Goal: Find specific page/section: Find specific page/section

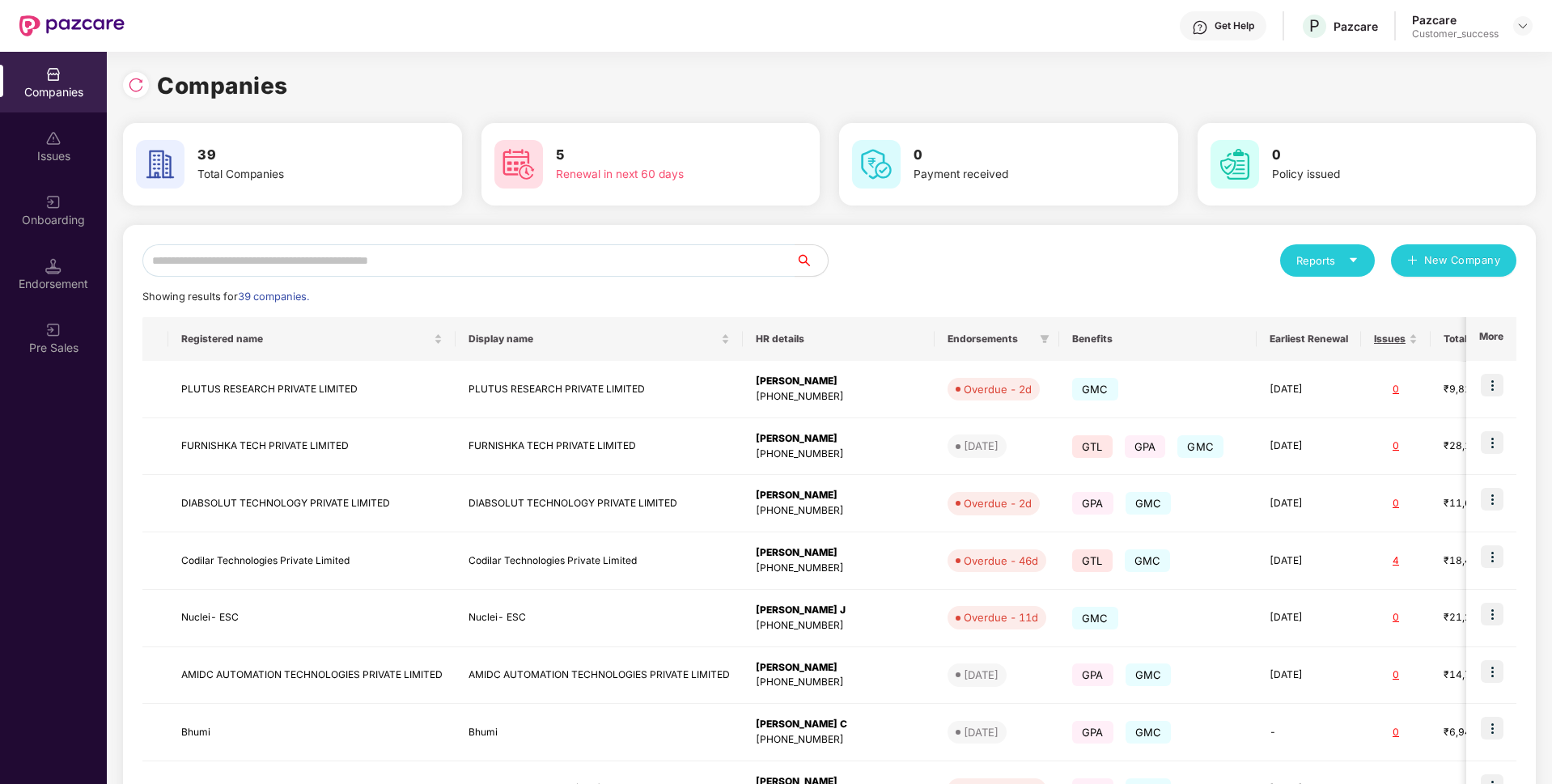
scroll to position [0, 2]
click at [448, 254] on input "text" at bounding box center [469, 260] width 653 height 32
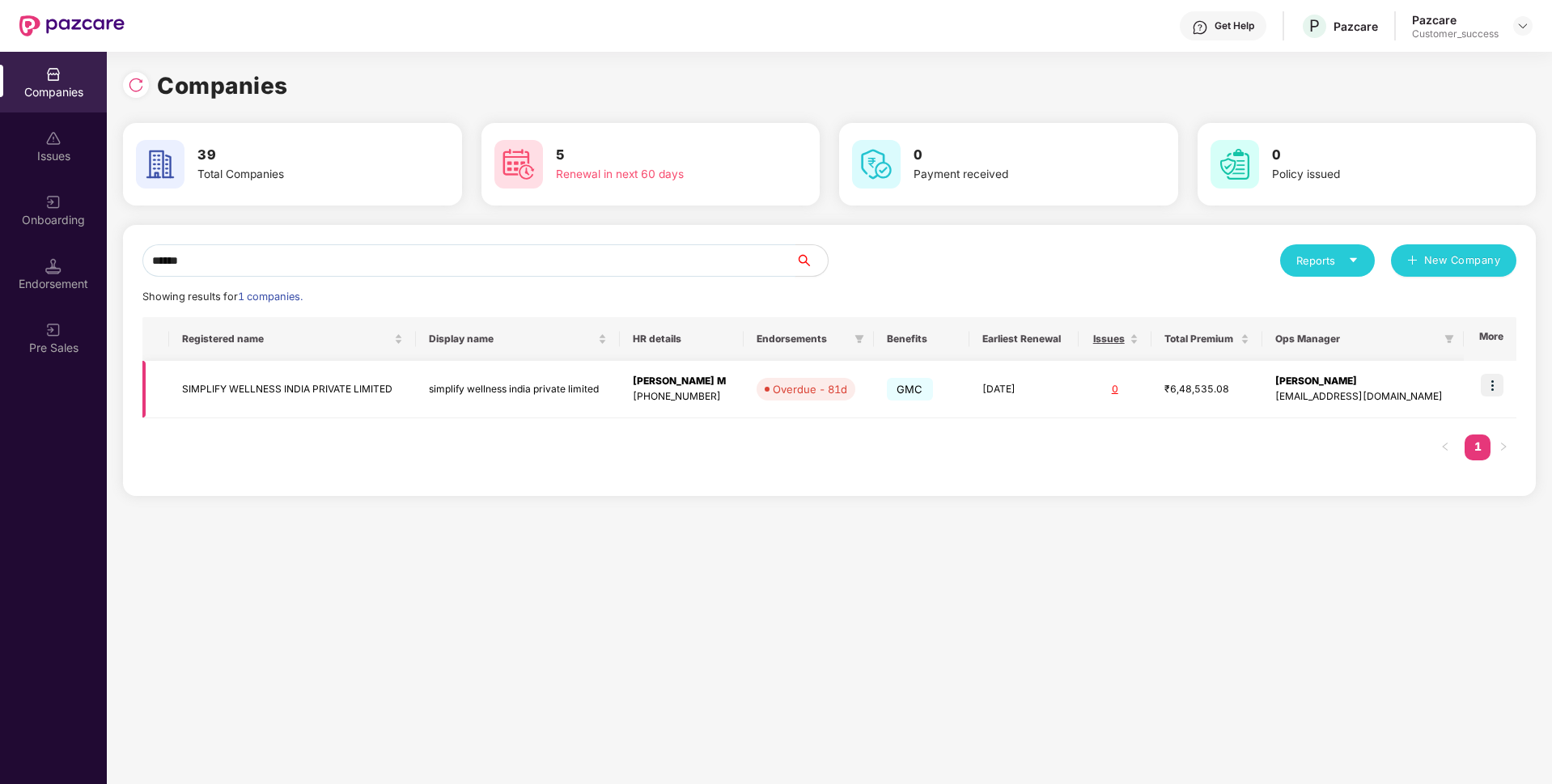
type input "******"
click at [236, 379] on td "SIMPLIFY WELLNESS INDIA PRIVATE LIMITED" at bounding box center [293, 390] width 246 height 57
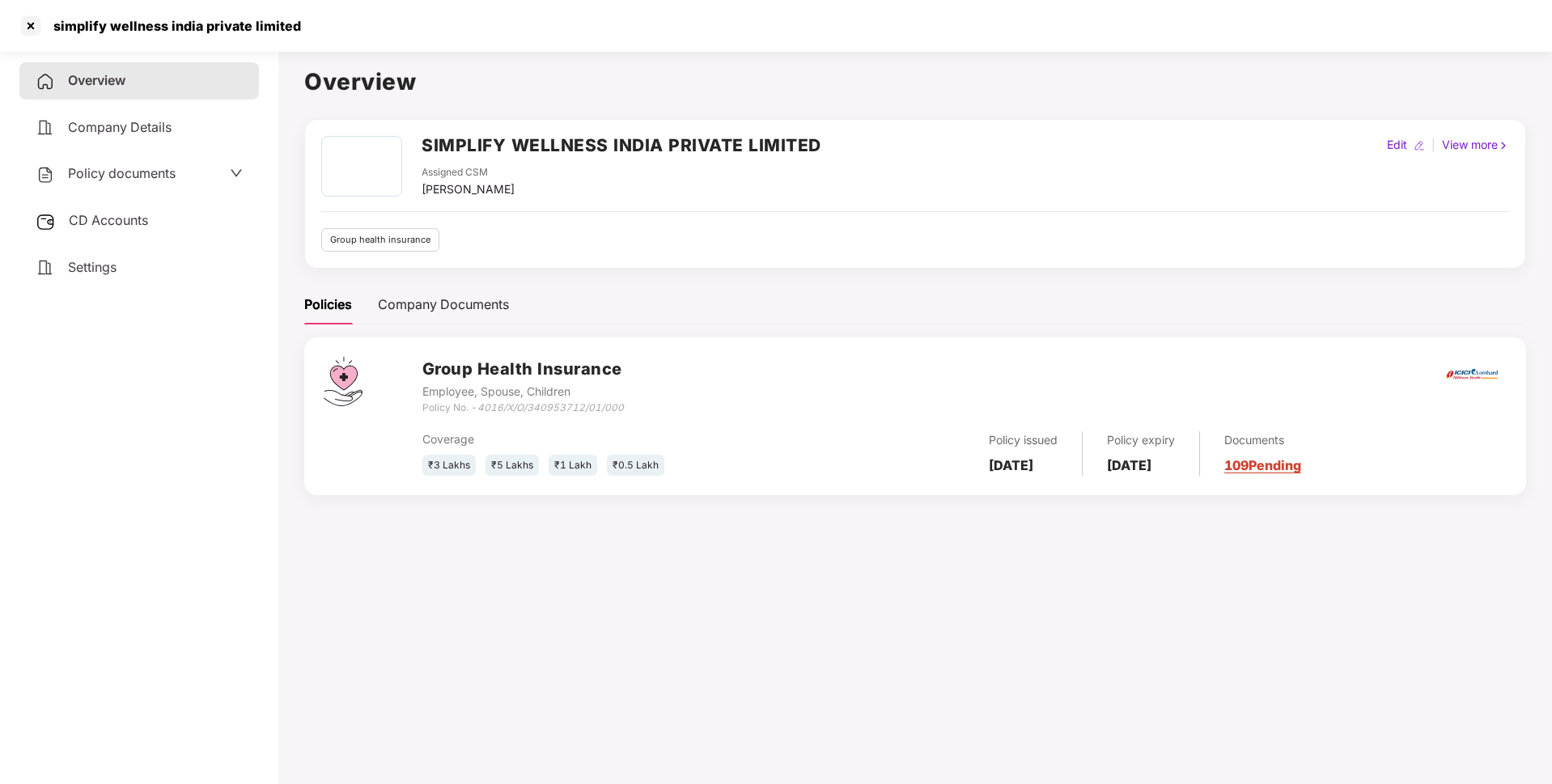
click at [166, 171] on span "Policy documents" at bounding box center [121, 172] width 107 height 16
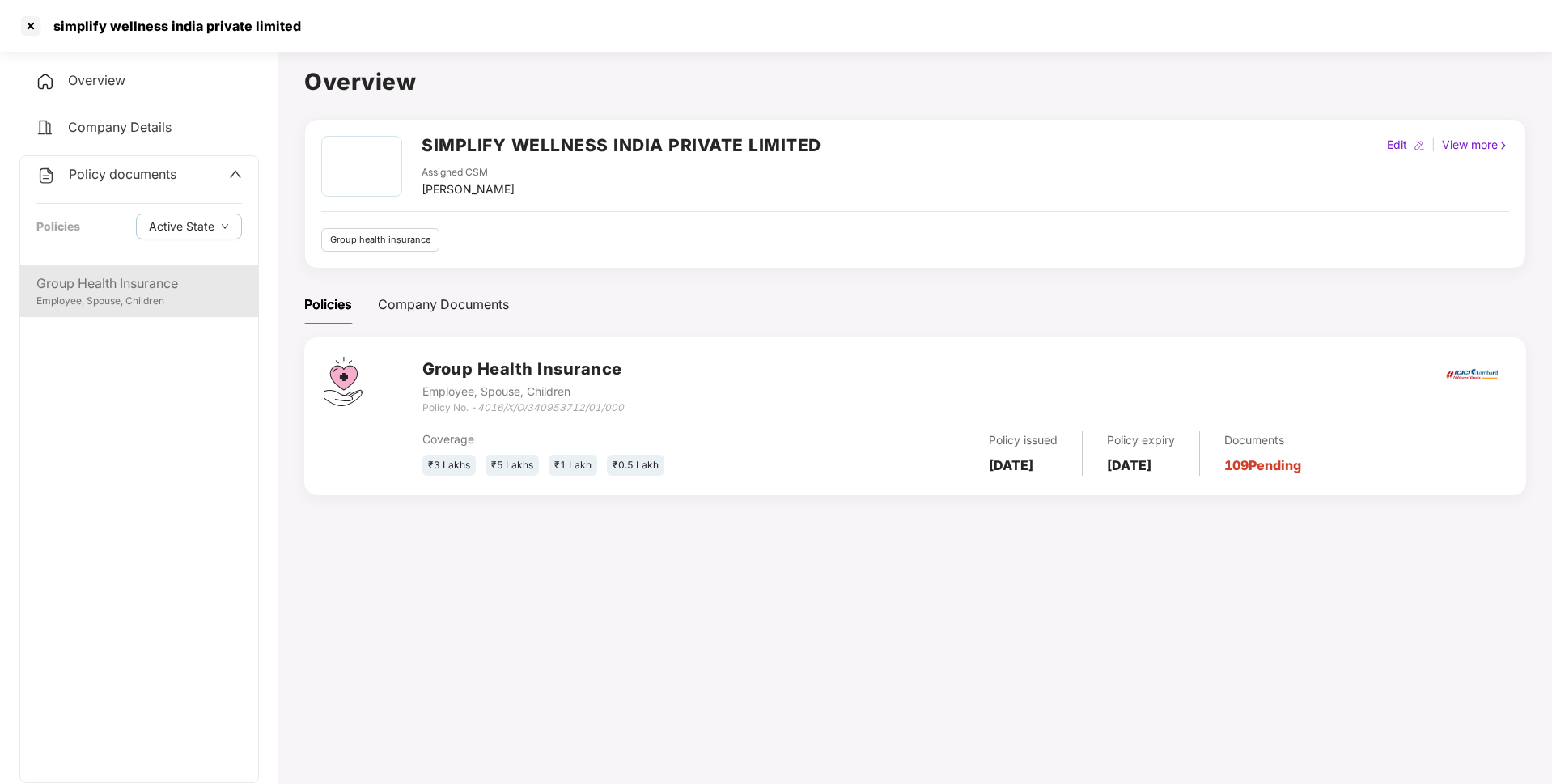
click at [150, 305] on div "Employee, Spouse, Children" at bounding box center [139, 301] width 206 height 16
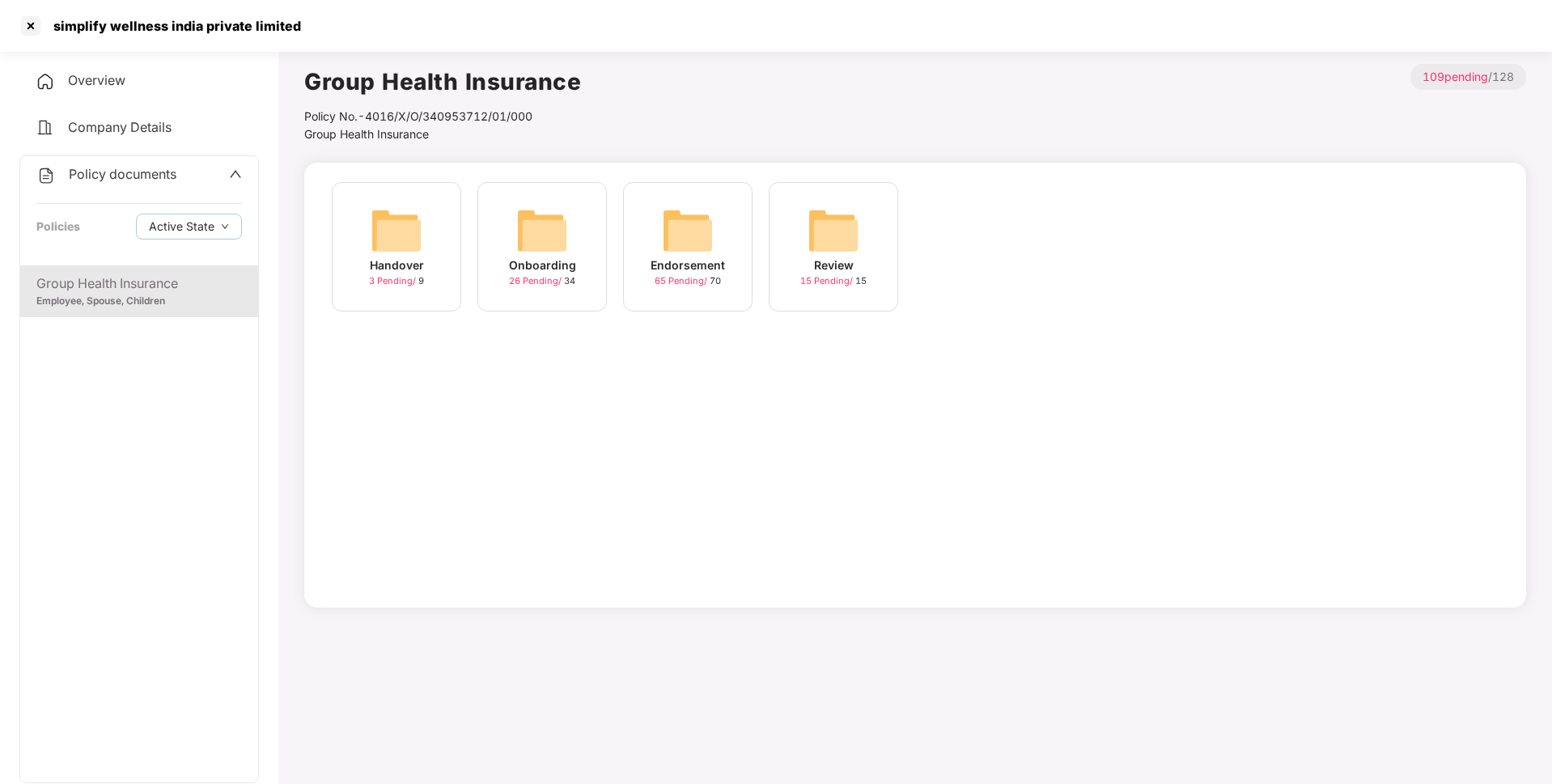
click at [710, 259] on div "Endorsement" at bounding box center [687, 265] width 74 height 18
click at [414, 266] on div "April-2025" at bounding box center [396, 265] width 63 height 18
click at [890, 269] on div "July-2025 36 Pending / 40" at bounding box center [833, 247] width 130 height 130
click at [364, 275] on div "[DATE] 11:47:03 8 Pending / 10" at bounding box center [396, 247] width 130 height 130
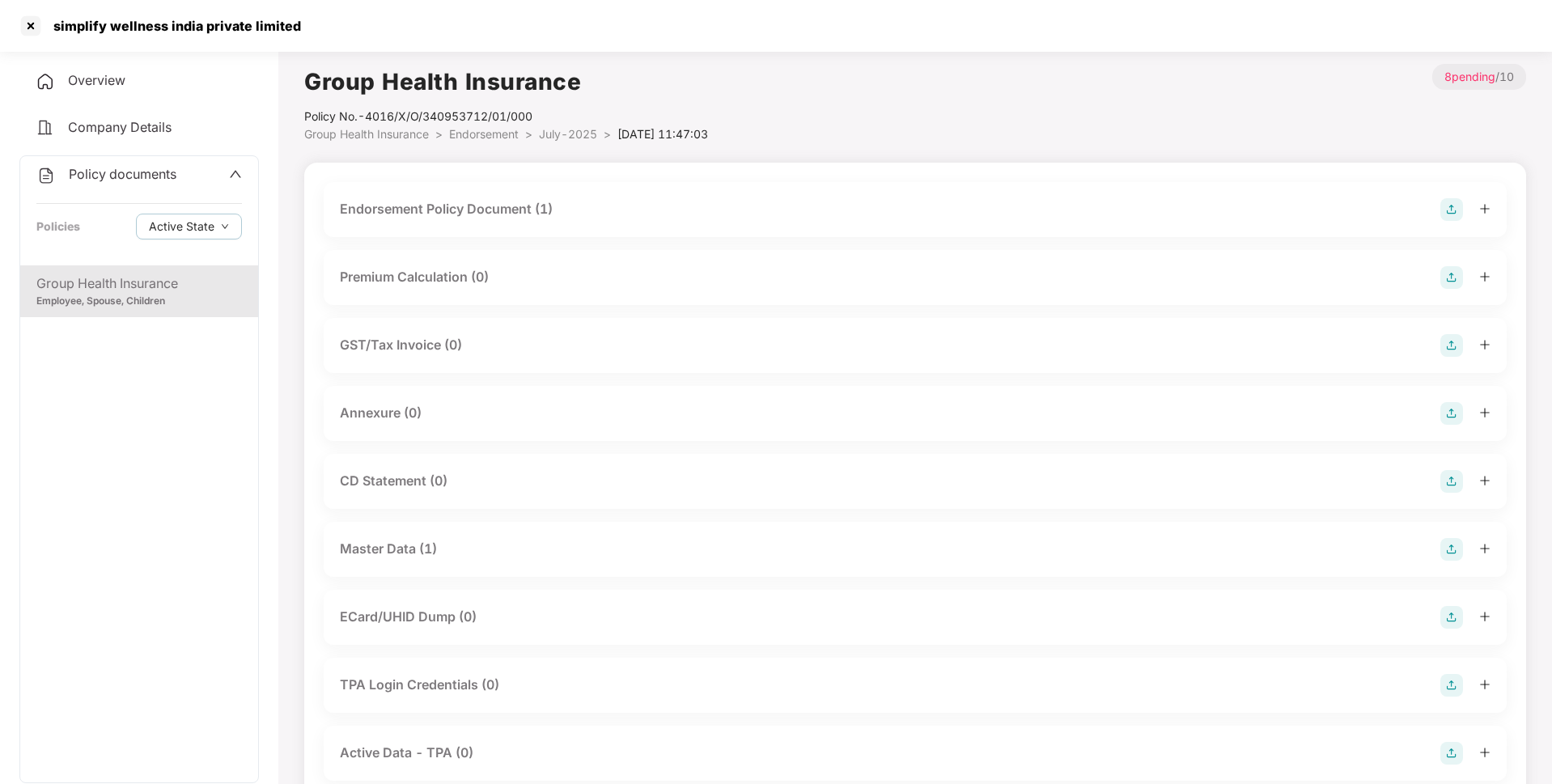
click at [469, 202] on div "Endorsement Policy Document (1)" at bounding box center [446, 209] width 213 height 20
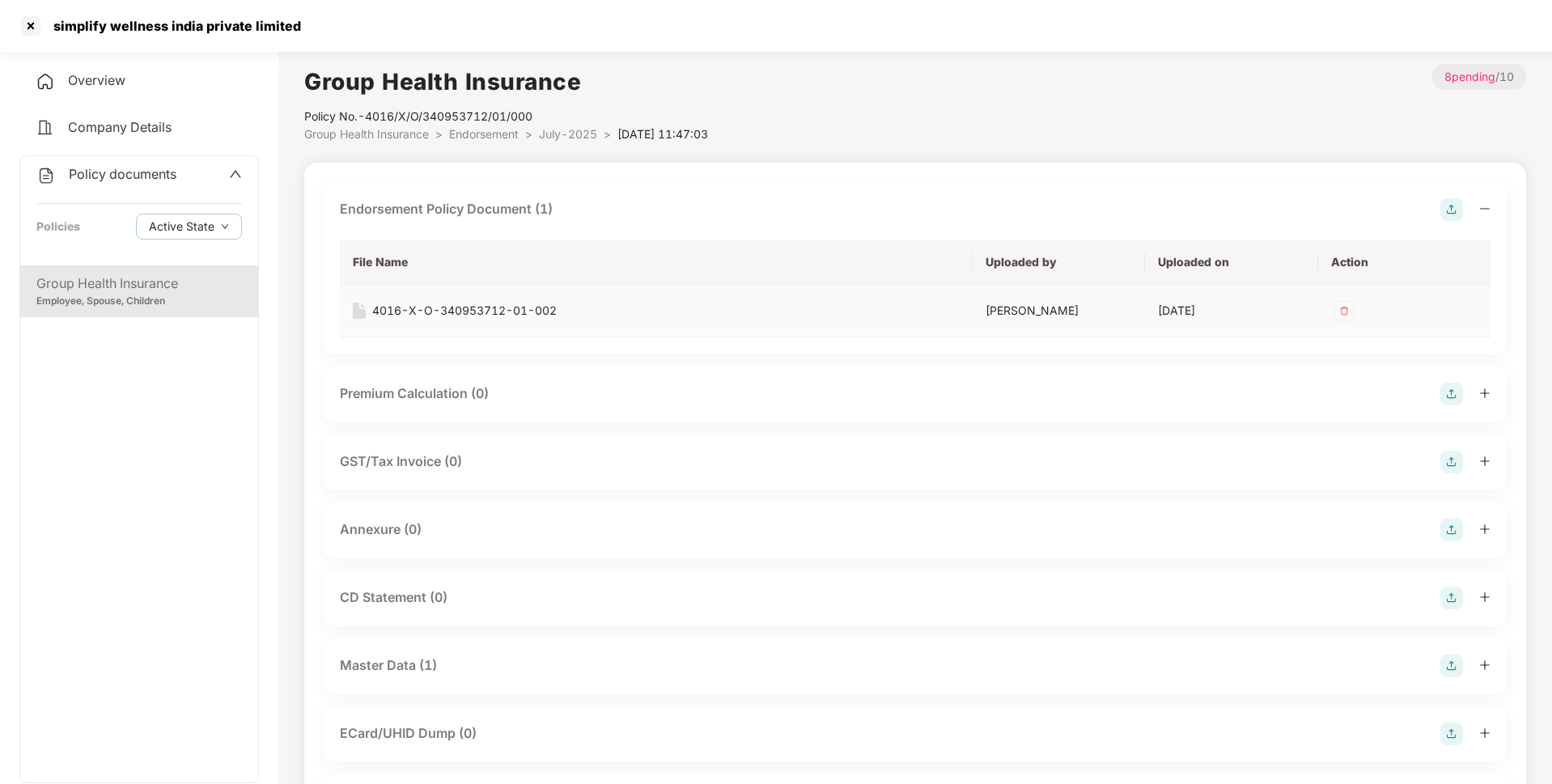
click at [478, 301] on td "4016-X-O-340953712-01-002" at bounding box center [656, 311] width 632 height 53
click at [368, 307] on div "4016-X-O-340953712-01-002" at bounding box center [656, 310] width 607 height 18
click at [475, 311] on div "4016-X-O-340953712-01-002" at bounding box center [464, 310] width 184 height 18
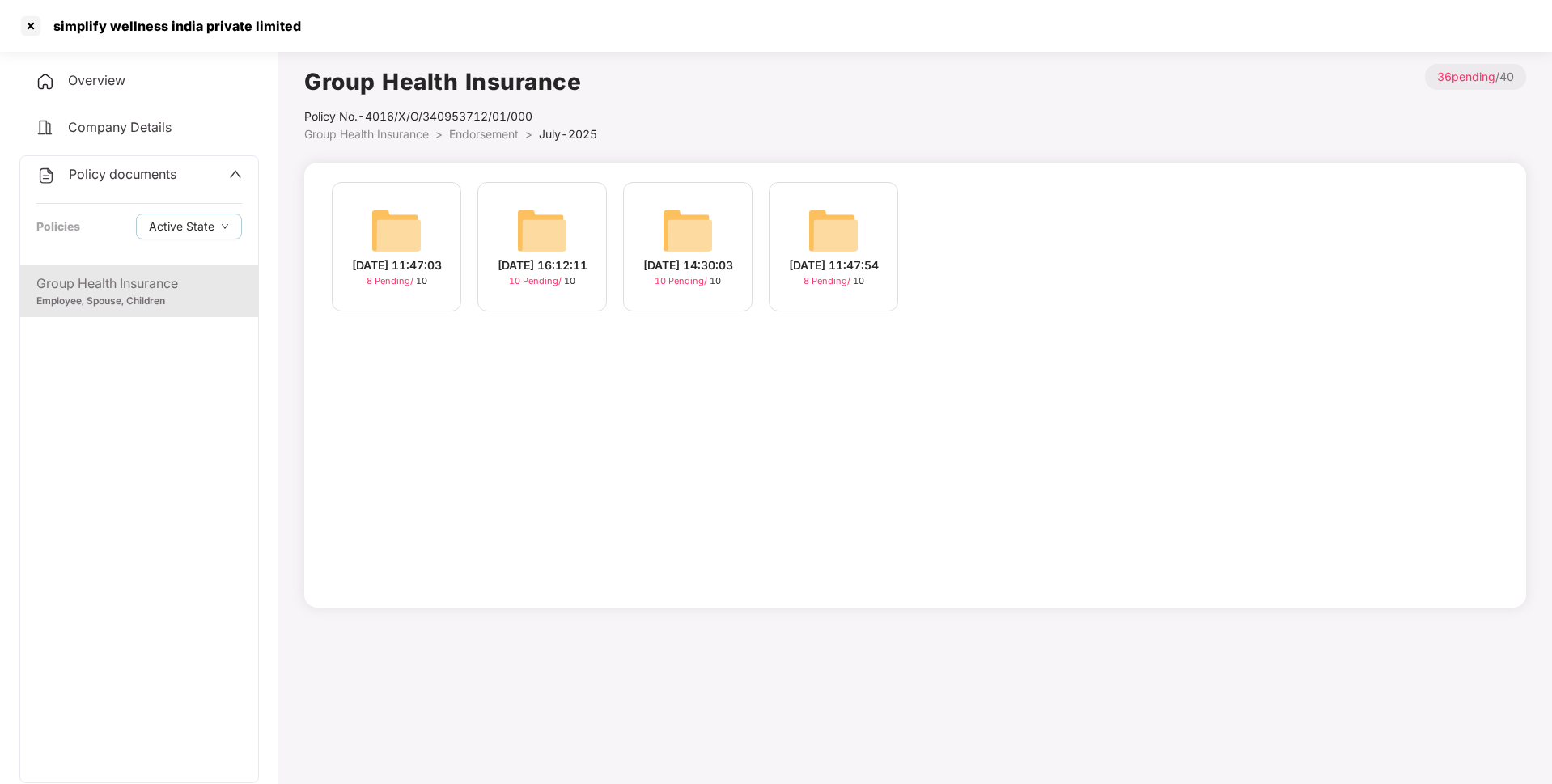
click at [577, 271] on div "[DATE] 16:12:11" at bounding box center [542, 265] width 90 height 18
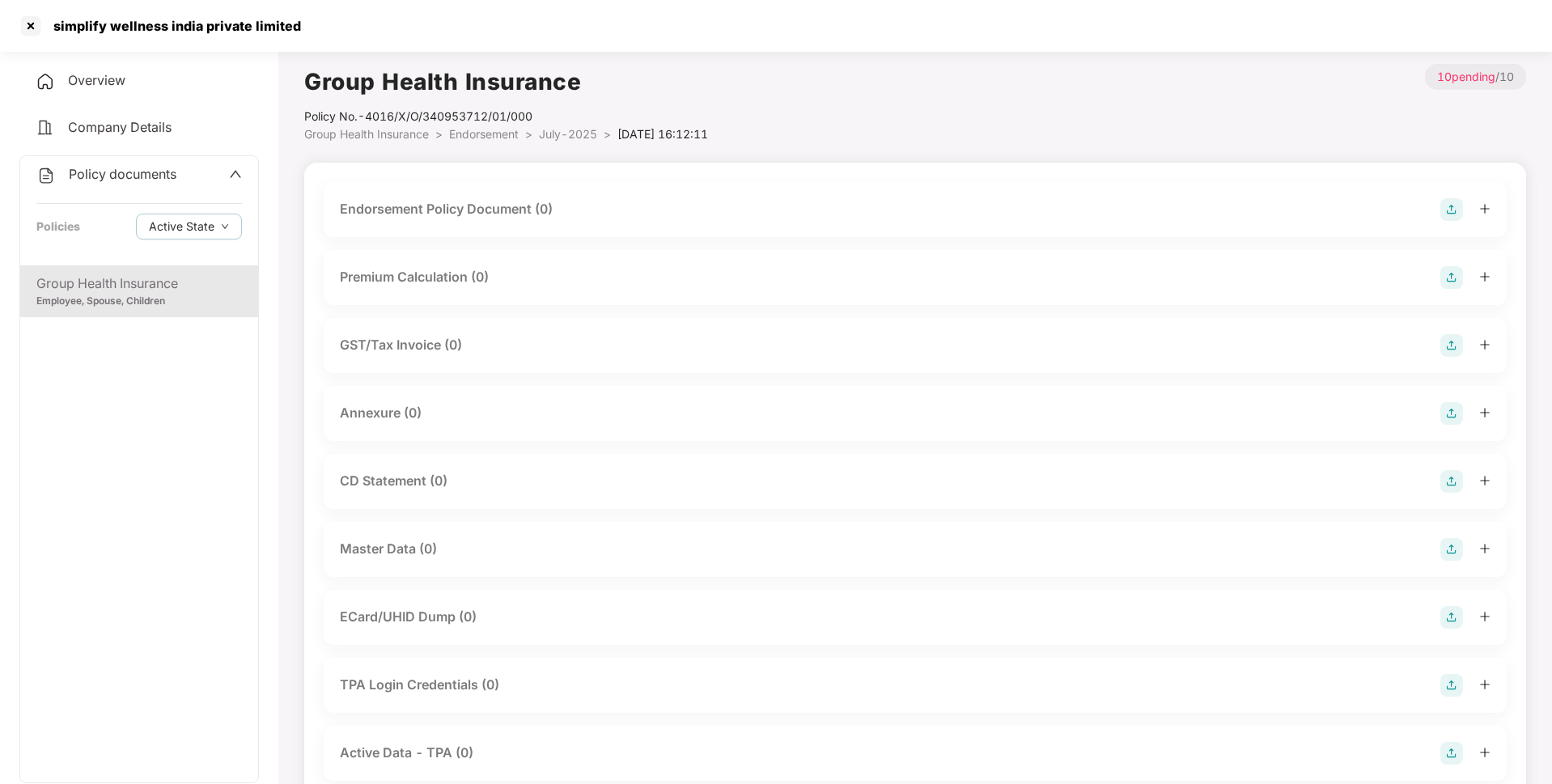
click at [481, 199] on div "Endorsement Policy Document (0)" at bounding box center [446, 209] width 213 height 20
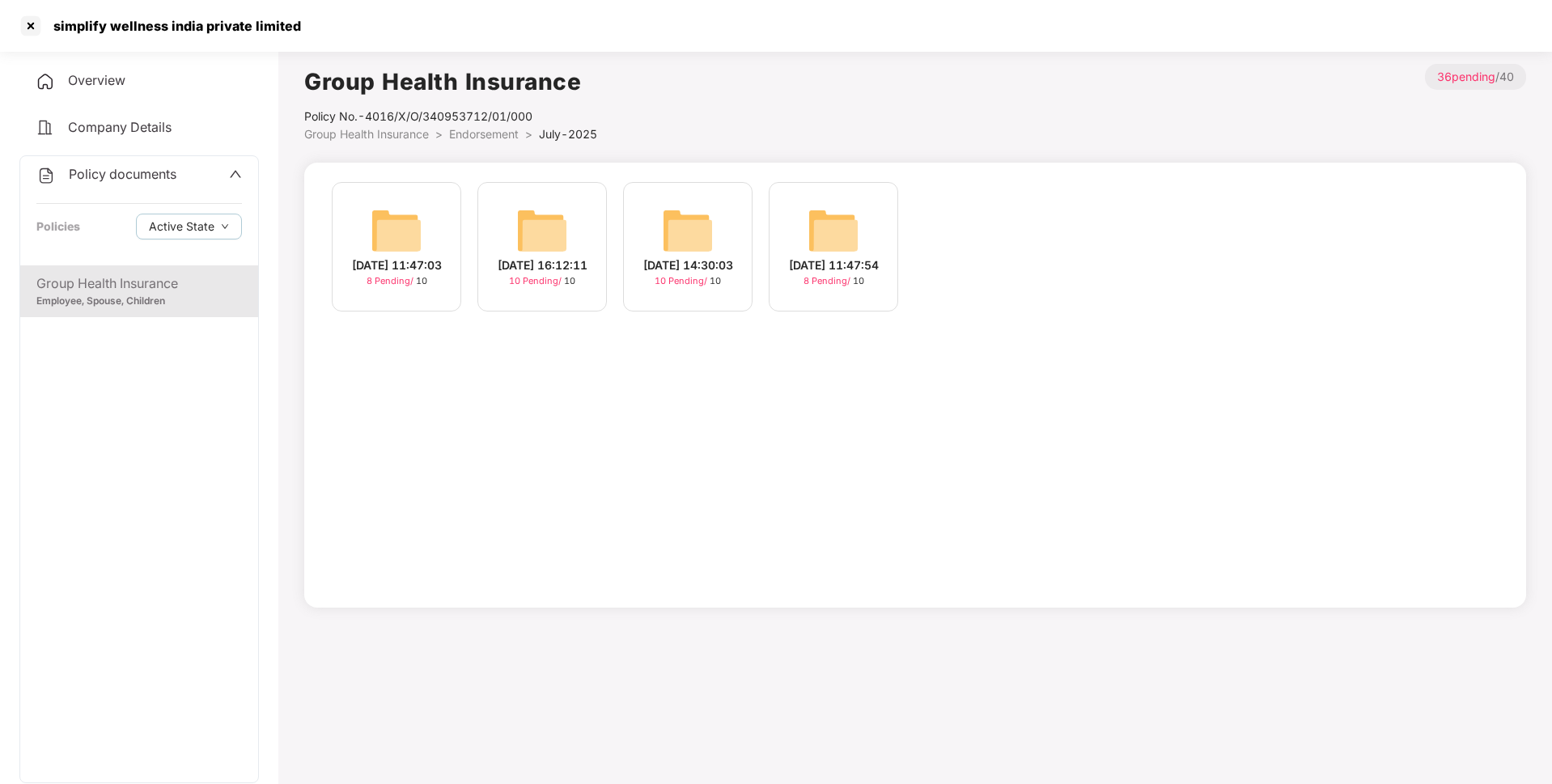
click at [696, 267] on div "[DATE] 14:30:03" at bounding box center [688, 265] width 90 height 18
click at [977, 264] on div "August-2025" at bounding box center [979, 265] width 77 height 18
click at [354, 258] on div "[DATE] 18:08:36" at bounding box center [396, 265] width 90 height 18
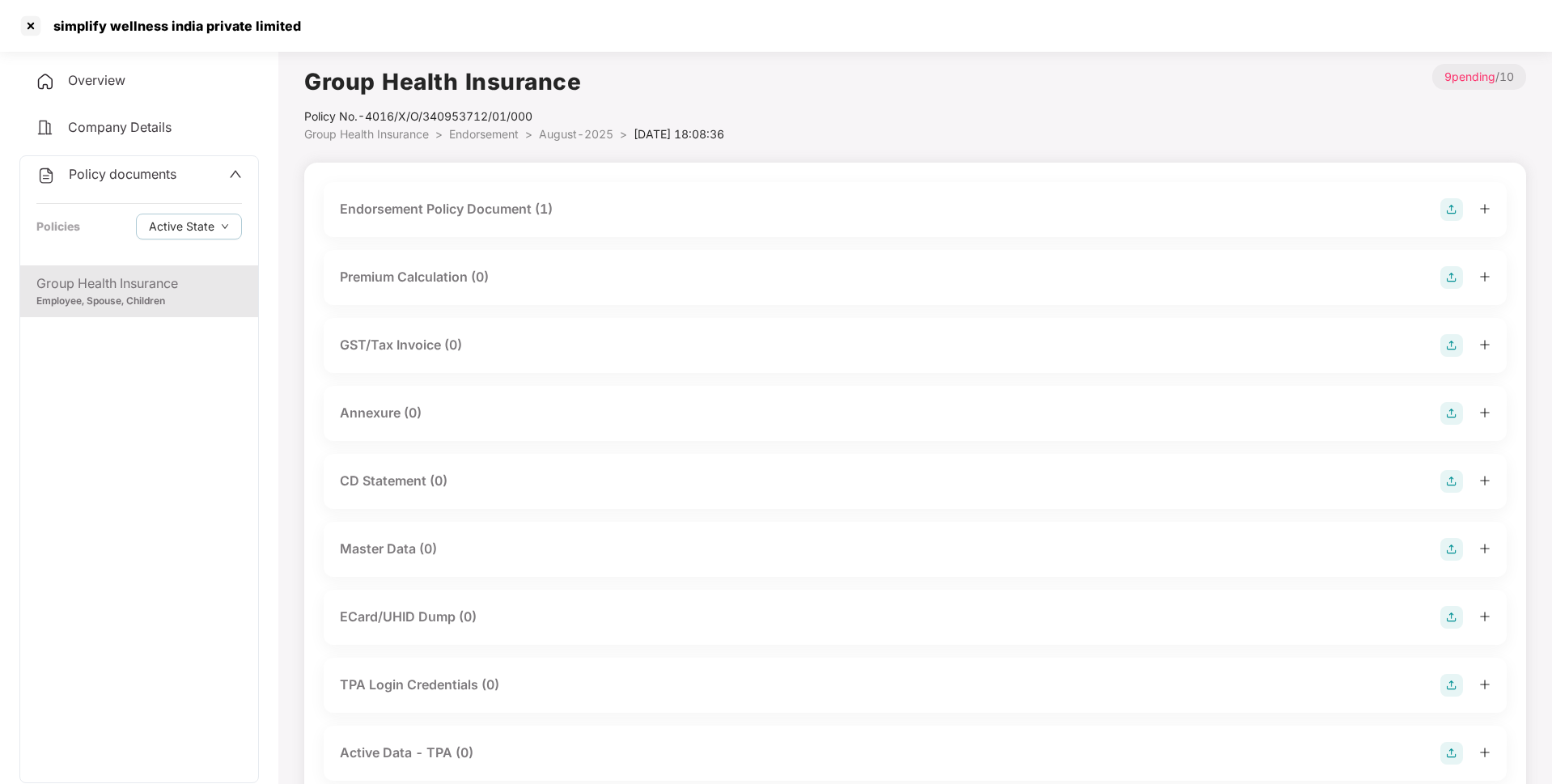
click at [452, 216] on div "Endorsement Policy Document (1)" at bounding box center [446, 209] width 213 height 20
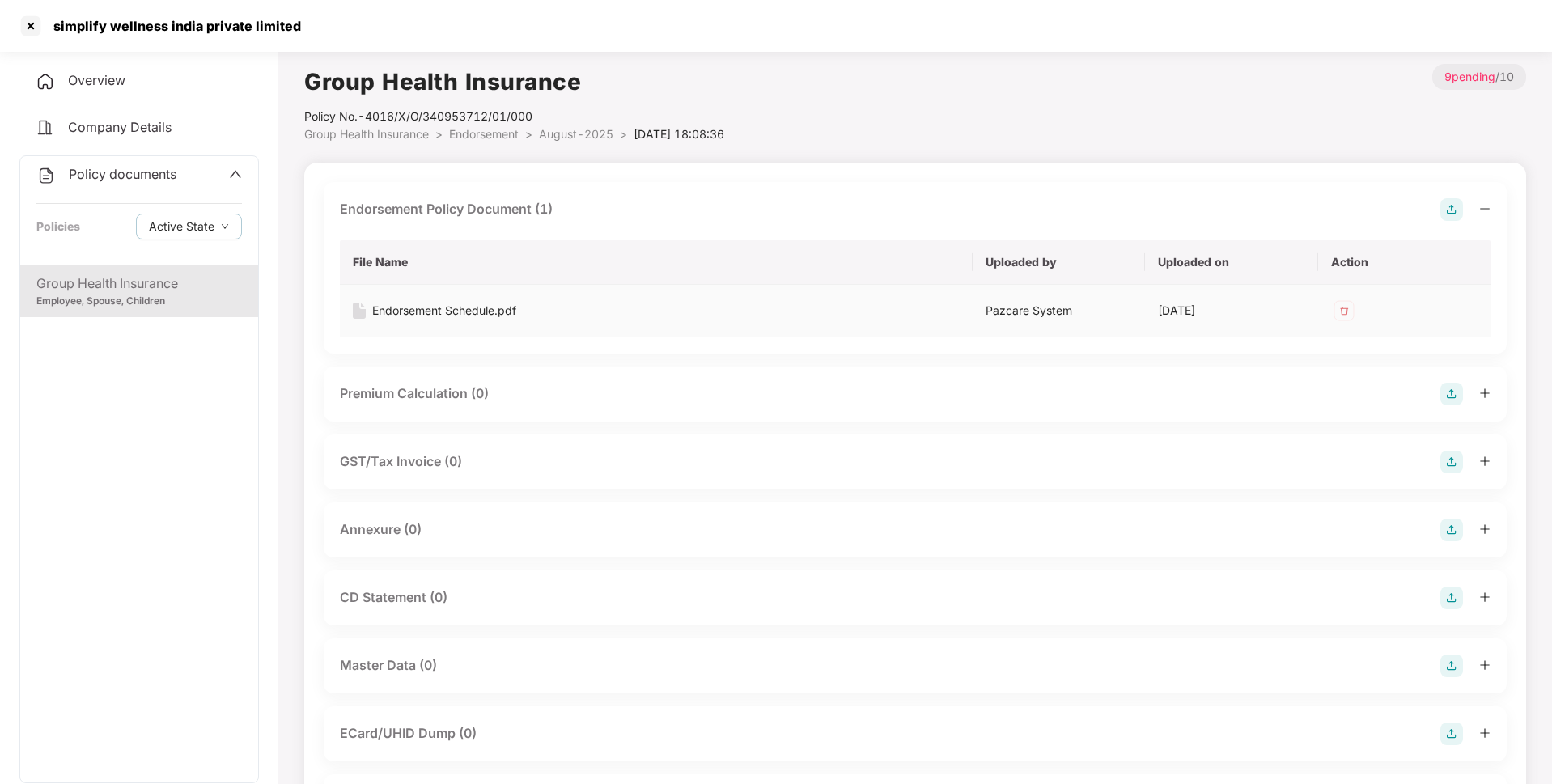
click at [407, 315] on div "Endorsement Schedule.pdf" at bounding box center [444, 310] width 144 height 18
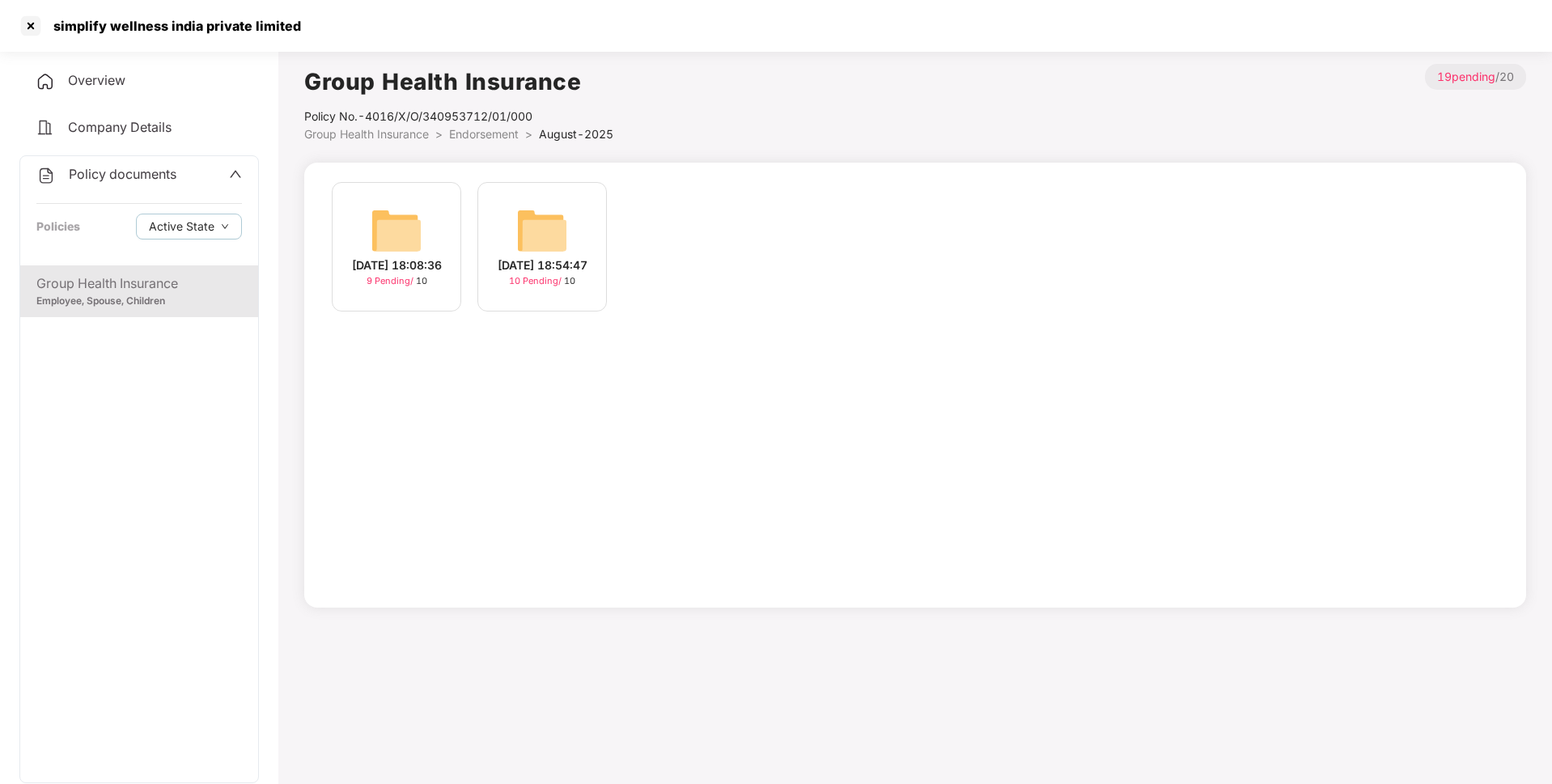
click at [569, 230] on div "[DATE] 18:54:47 10 Pending / 10" at bounding box center [542, 247] width 130 height 130
